Goal: Task Accomplishment & Management: Use online tool/utility

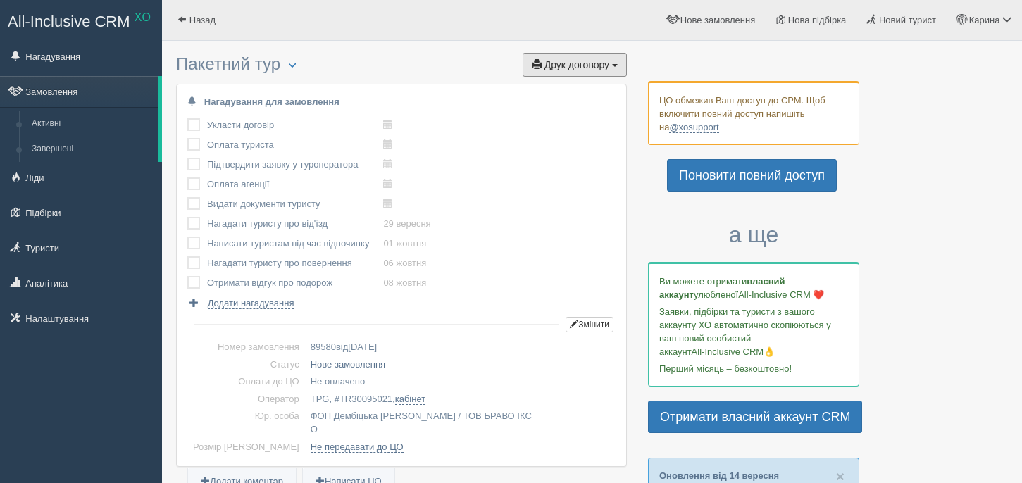
click at [584, 59] on span "Друк договору" at bounding box center [577, 64] width 65 height 11
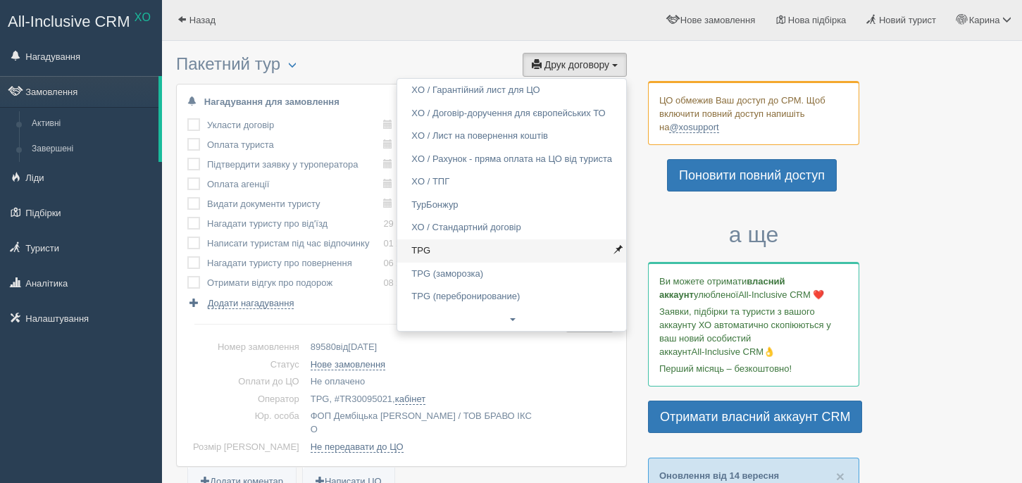
click at [463, 252] on link "TPG" at bounding box center [511, 251] width 229 height 23
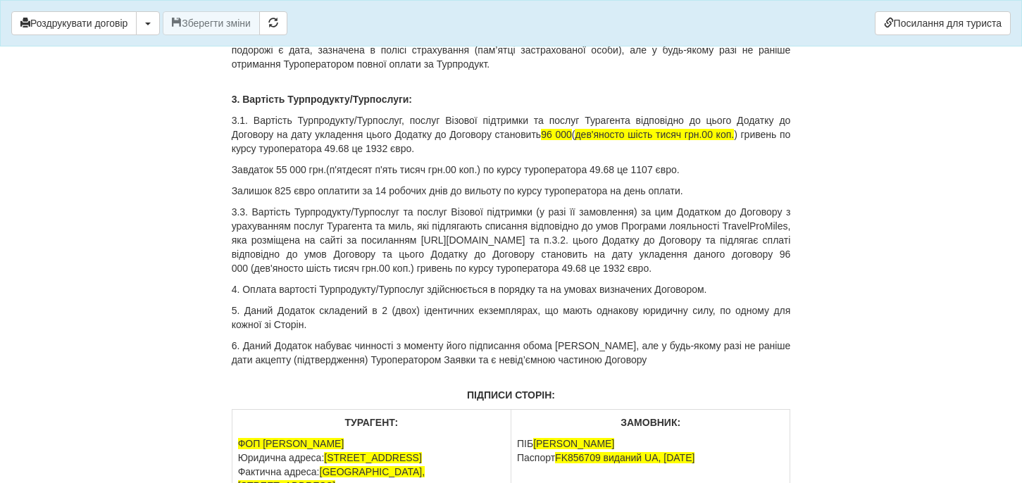
scroll to position [11822, 0]
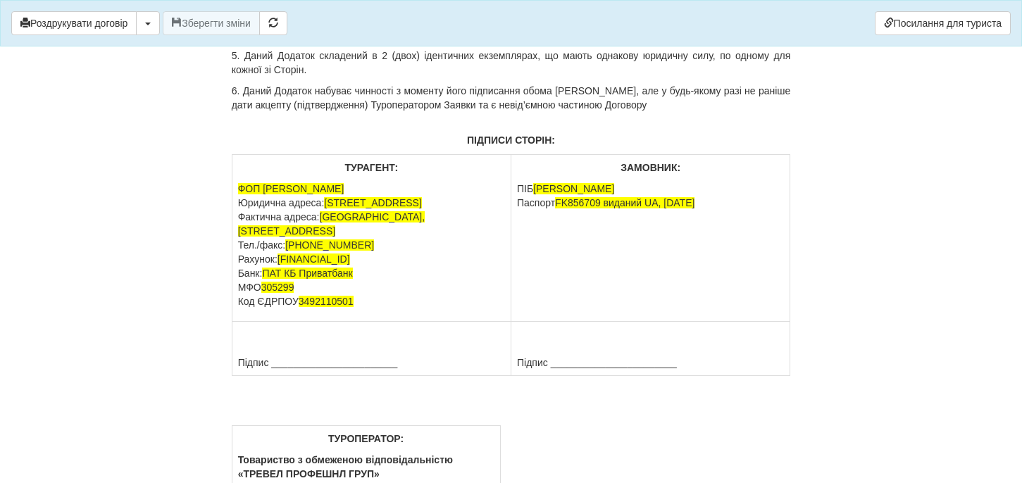
drag, startPoint x: 572, startPoint y: 233, endPoint x: 605, endPoint y: 233, distance: 32.4
drag, startPoint x: 617, startPoint y: 232, endPoint x: 729, endPoint y: 235, distance: 111.4
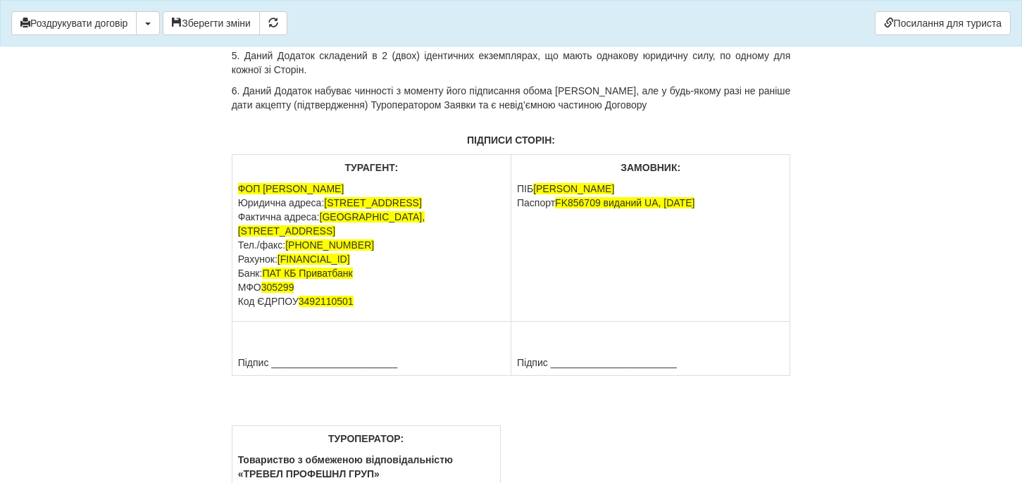
drag, startPoint x: 291, startPoint y: 285, endPoint x: 278, endPoint y: 288, distance: 13.0
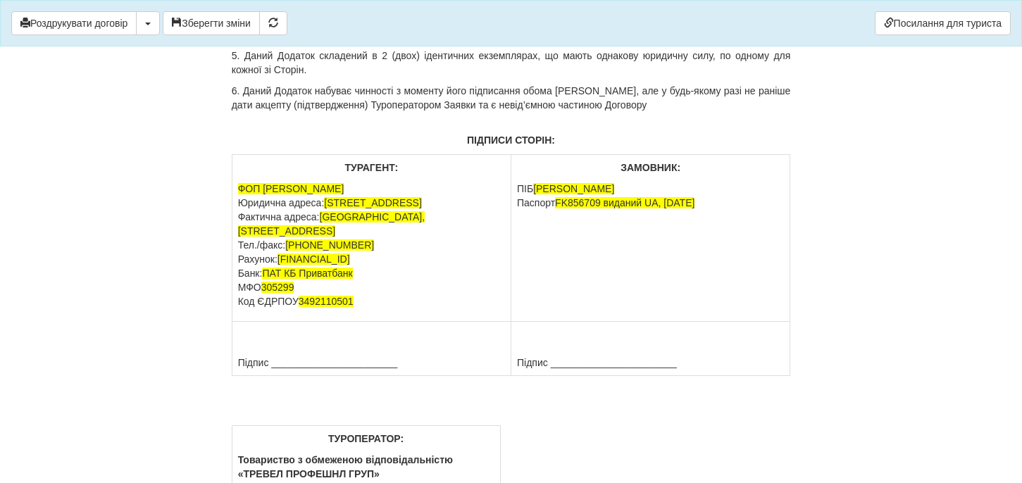
scroll to position [12483, 0]
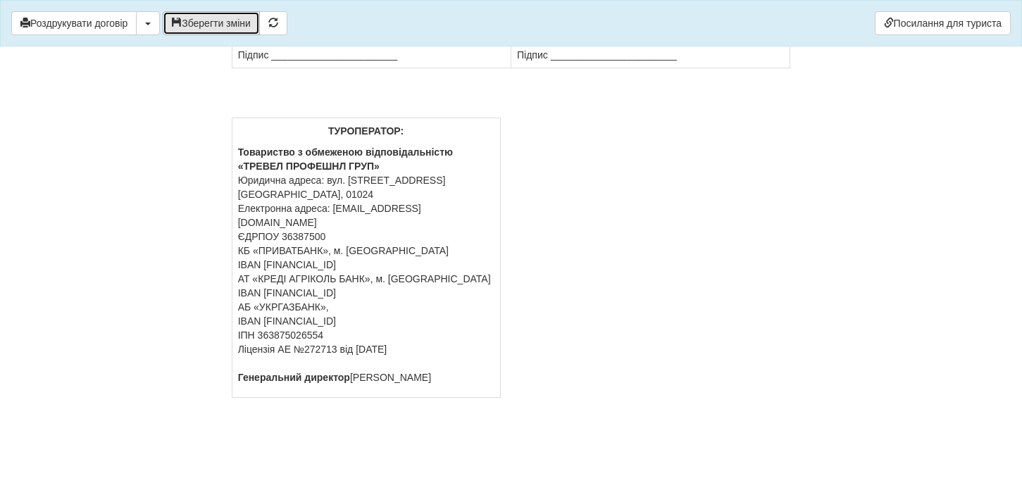
click at [241, 31] on button "Зберегти зміни" at bounding box center [211, 23] width 97 height 24
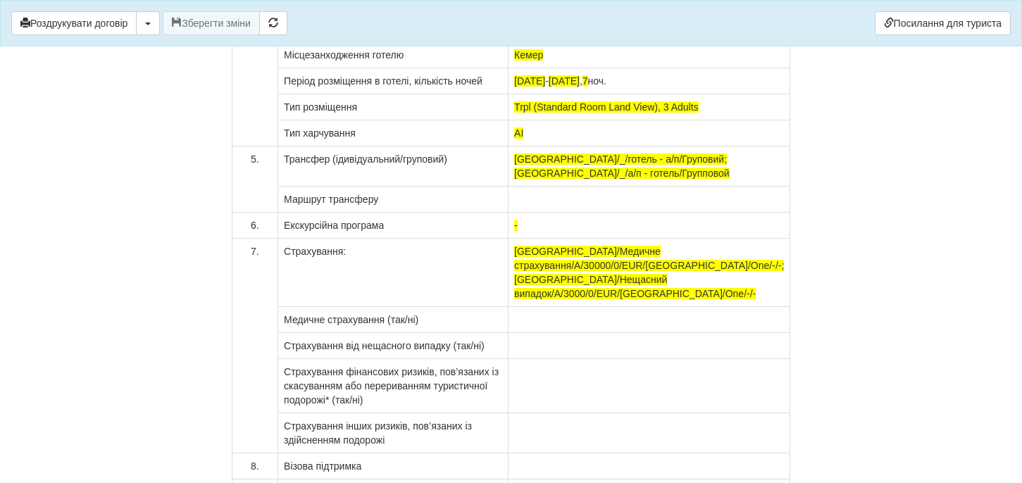
scroll to position [11079, 0]
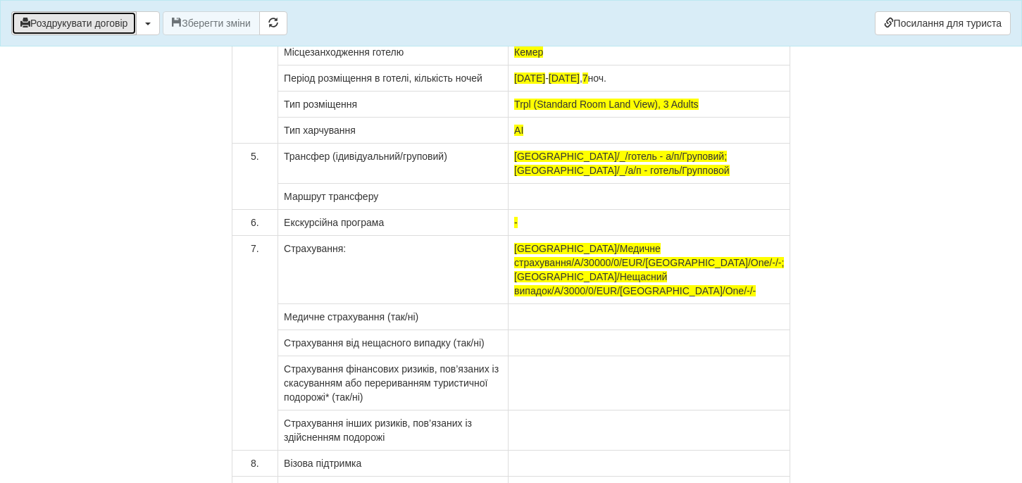
click at [98, 32] on button "Роздрукувати договір" at bounding box center [73, 23] width 125 height 24
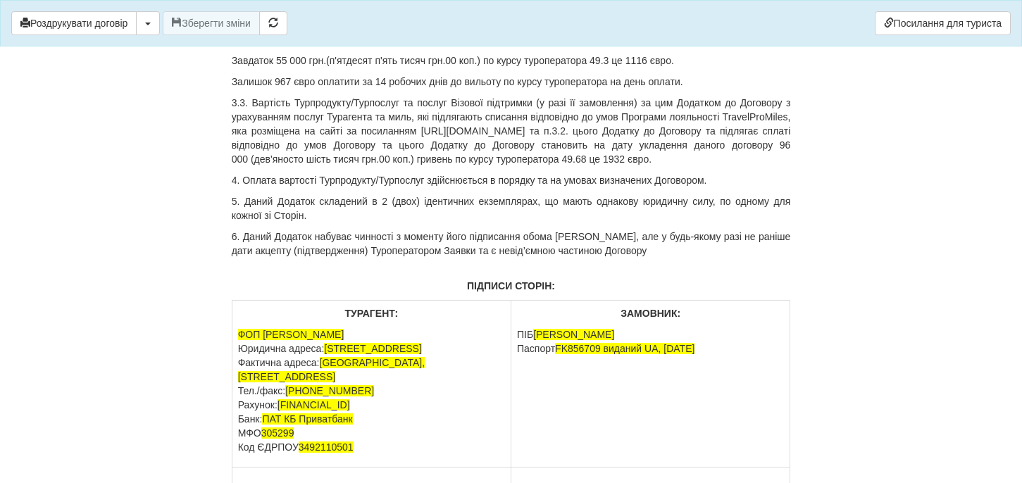
scroll to position [11851, 0]
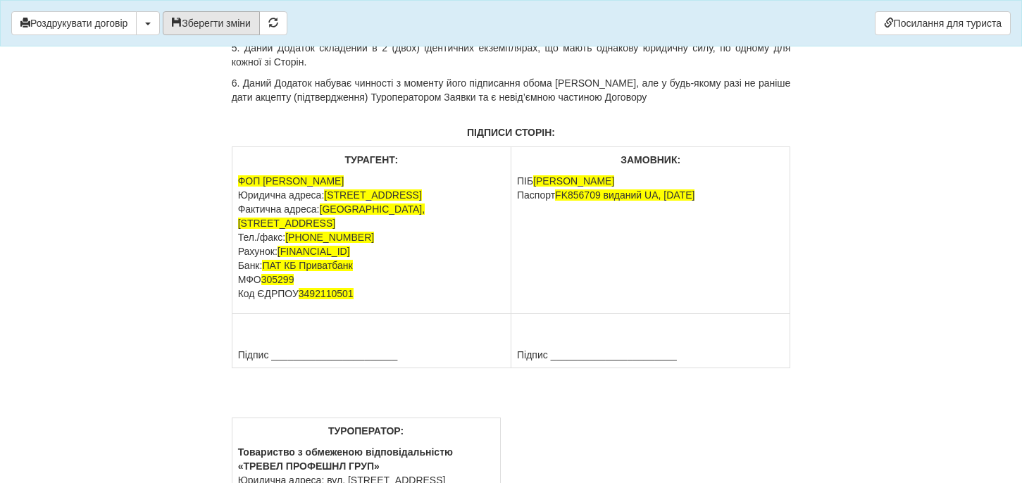
click at [247, 27] on button "Зберегти зміни" at bounding box center [211, 23] width 97 height 24
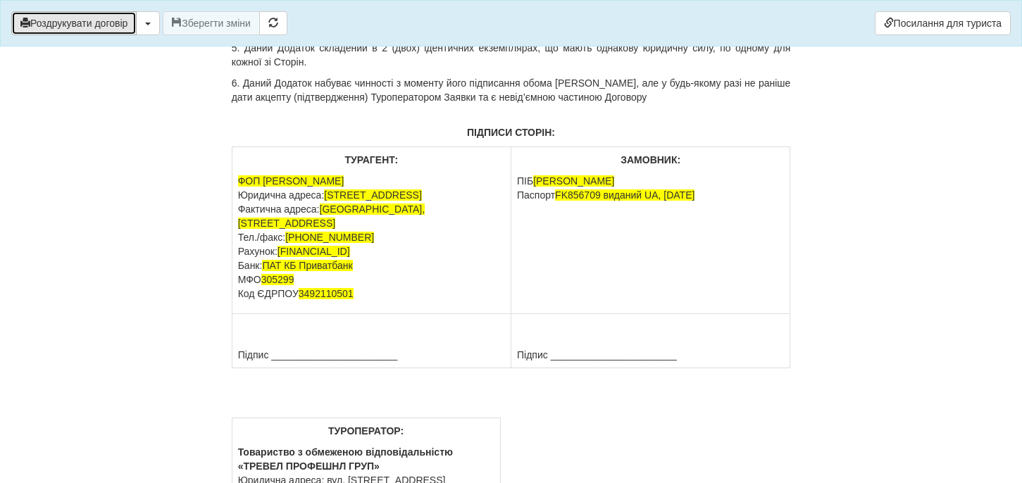
click at [128, 27] on button "Роздрукувати договір" at bounding box center [73, 23] width 125 height 24
